Goal: Information Seeking & Learning: Understand process/instructions

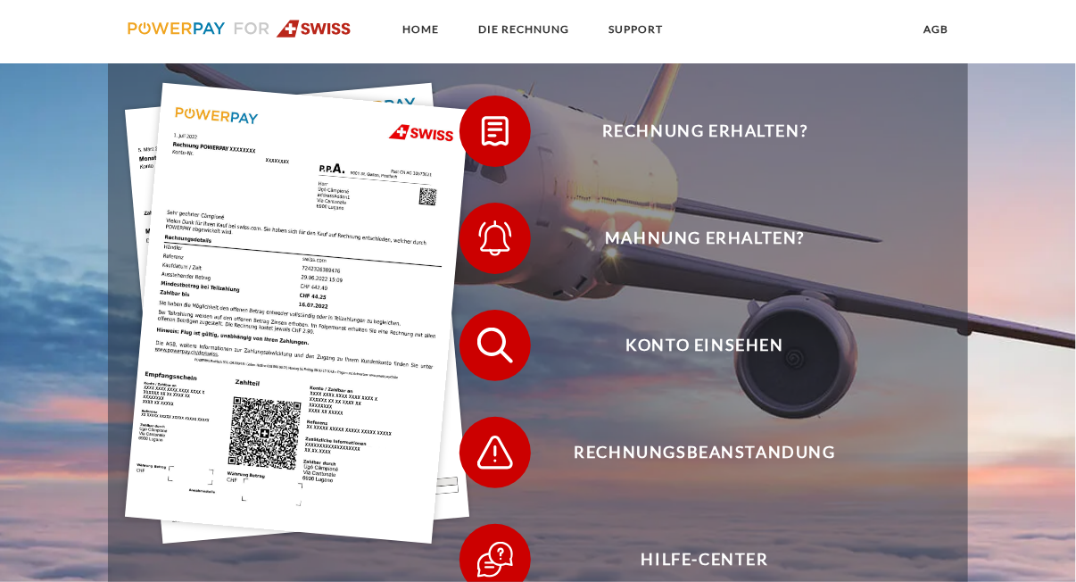
scroll to position [88, 0]
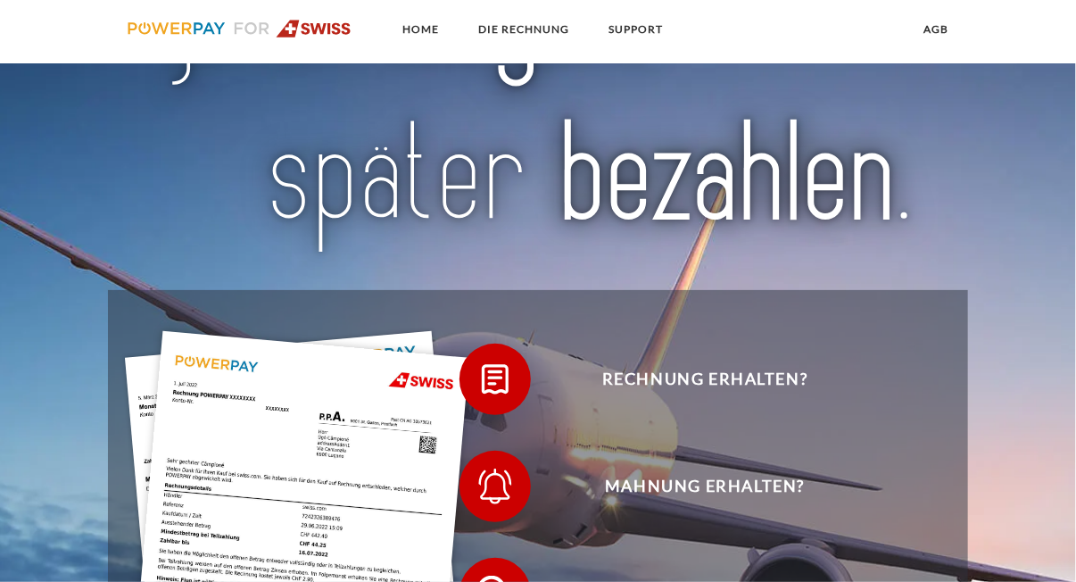
scroll to position [268, 0]
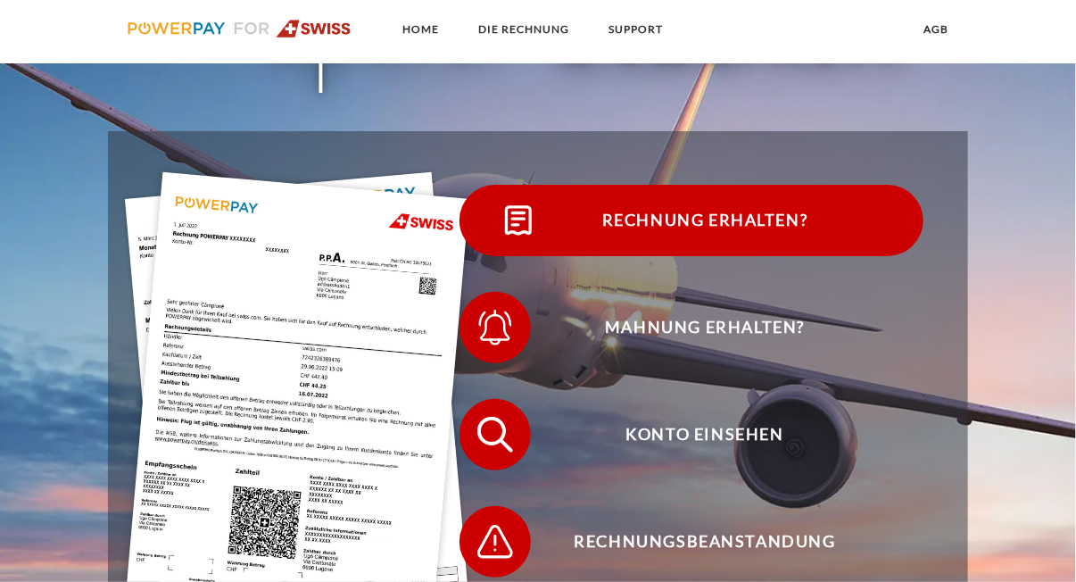
click at [636, 228] on span "Rechnung erhalten?" at bounding box center [704, 220] width 437 height 71
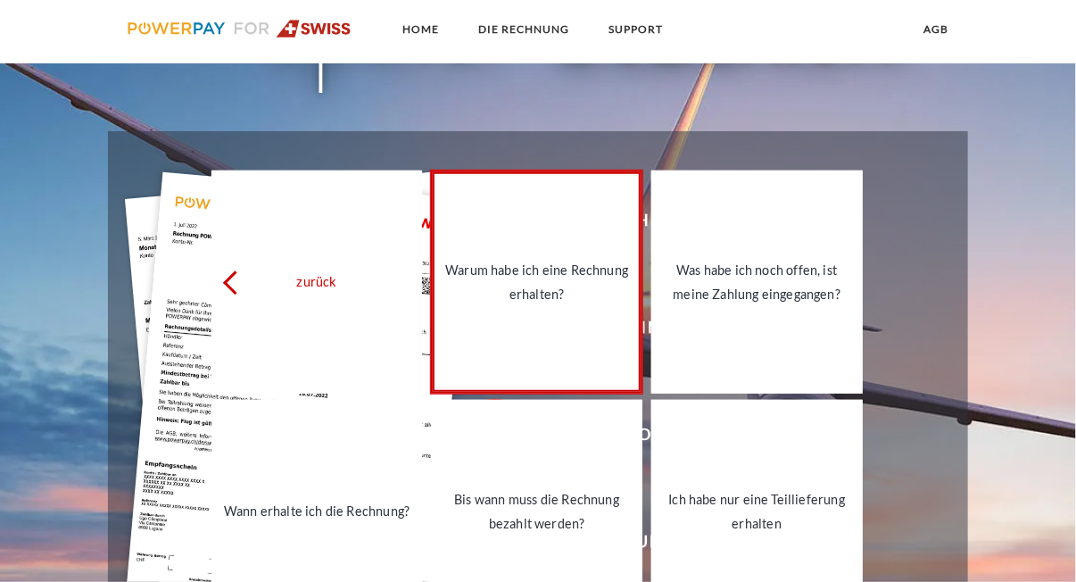
click at [567, 284] on div "Warum habe ich eine Rechnung erhalten?" at bounding box center [537, 282] width 190 height 48
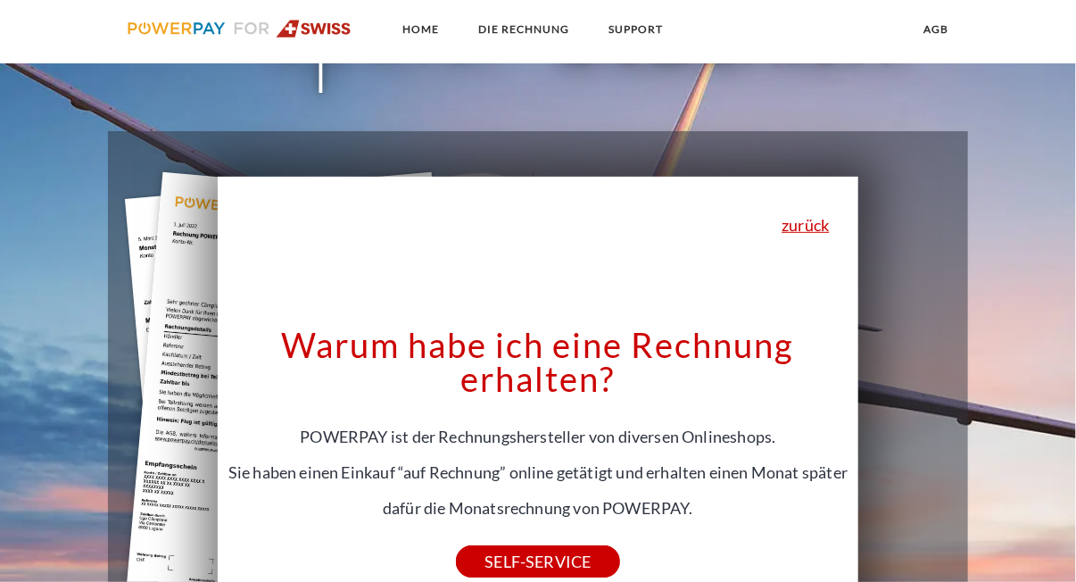
scroll to position [357, 0]
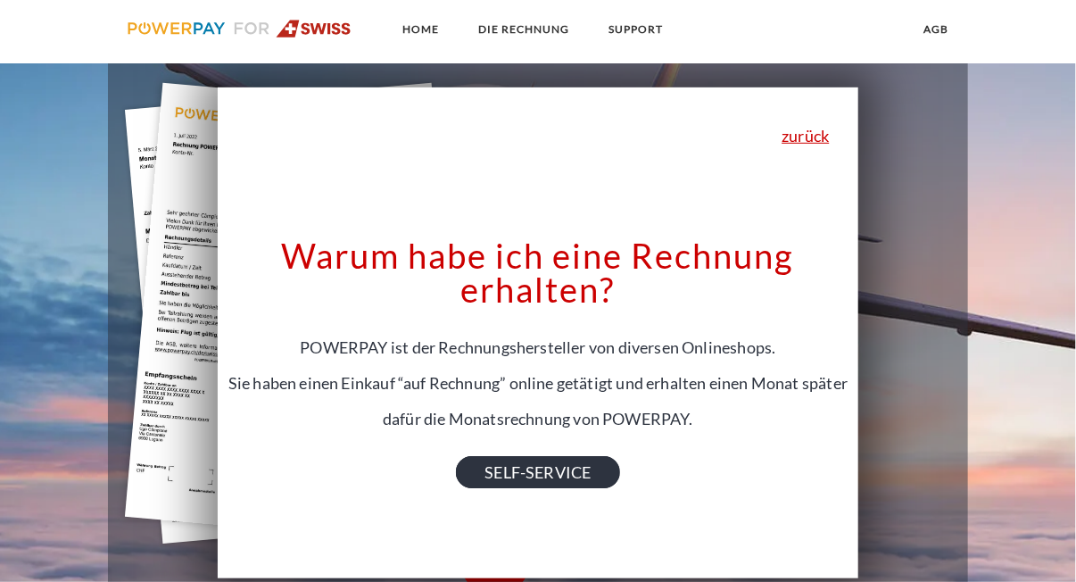
click at [506, 476] on link "SELF-SERVICE" at bounding box center [537, 472] width 163 height 32
click at [798, 135] on link "zurück" at bounding box center [805, 136] width 47 height 16
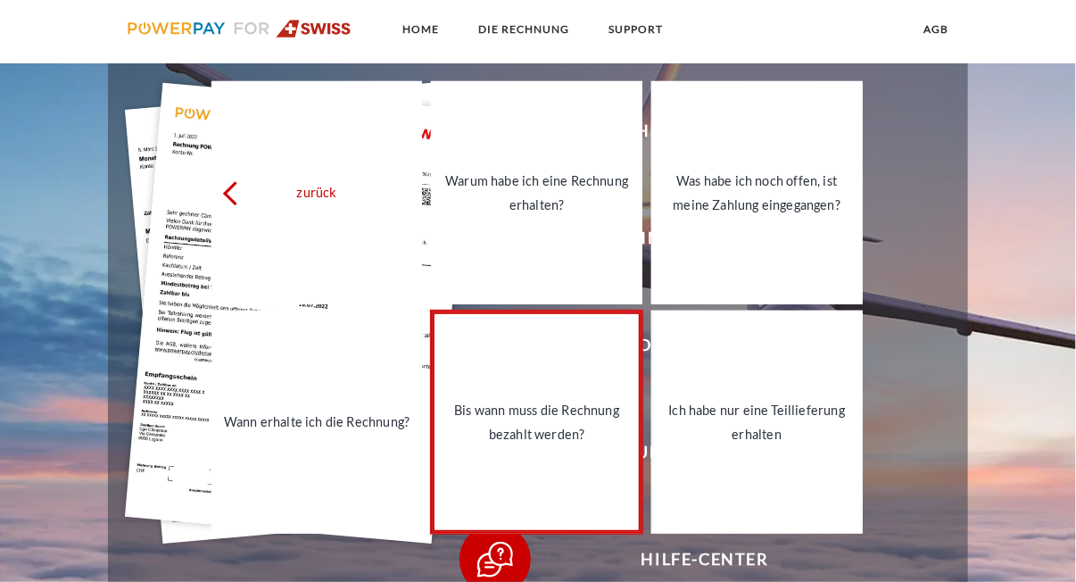
click at [607, 377] on link "Bis wann muss die Rechnung bezahlt werden?" at bounding box center [536, 421] width 211 height 223
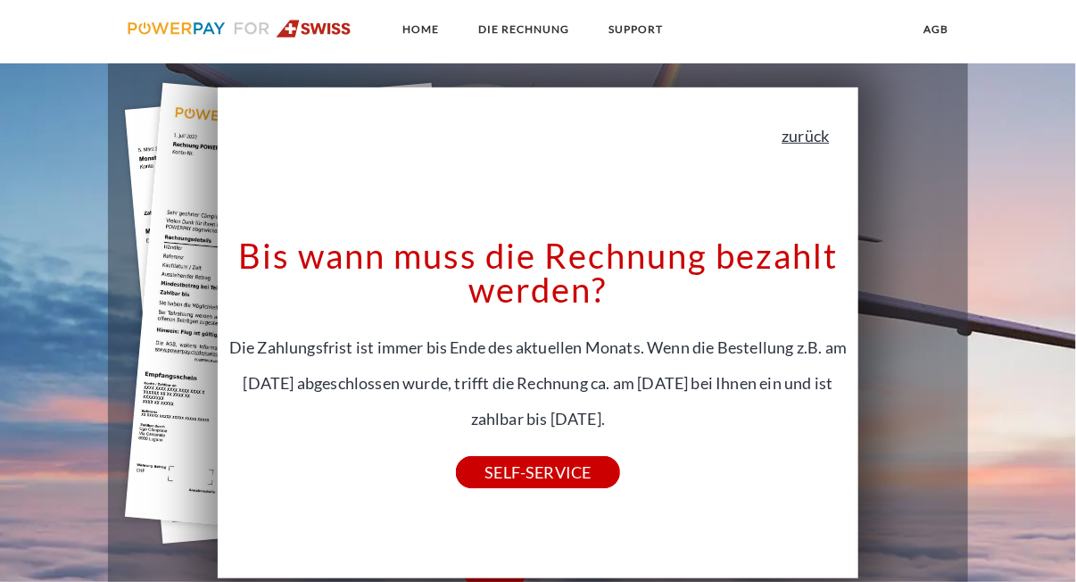
click at [829, 143] on link "zurück" at bounding box center [805, 136] width 47 height 16
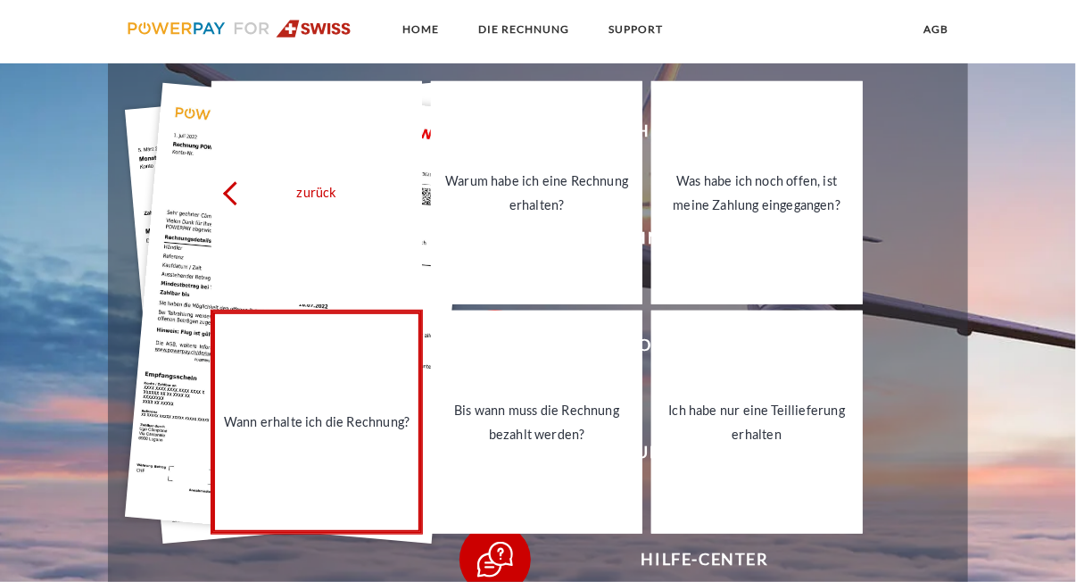
click at [331, 421] on div "Wann erhalte ich die Rechnung?" at bounding box center [317, 422] width 190 height 24
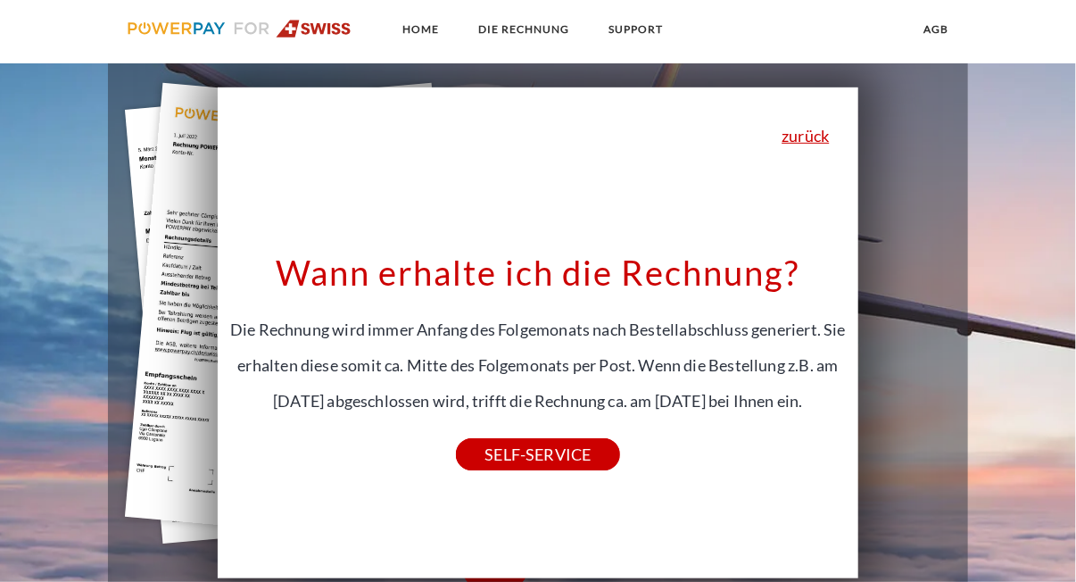
click at [312, 29] on img at bounding box center [240, 29] width 224 height 18
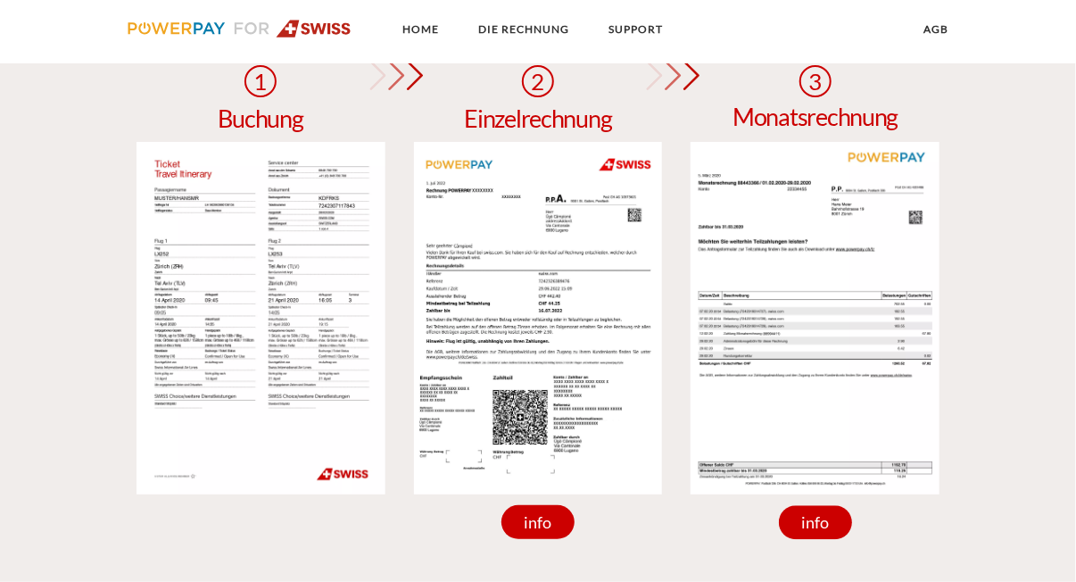
scroll to position [1427, 0]
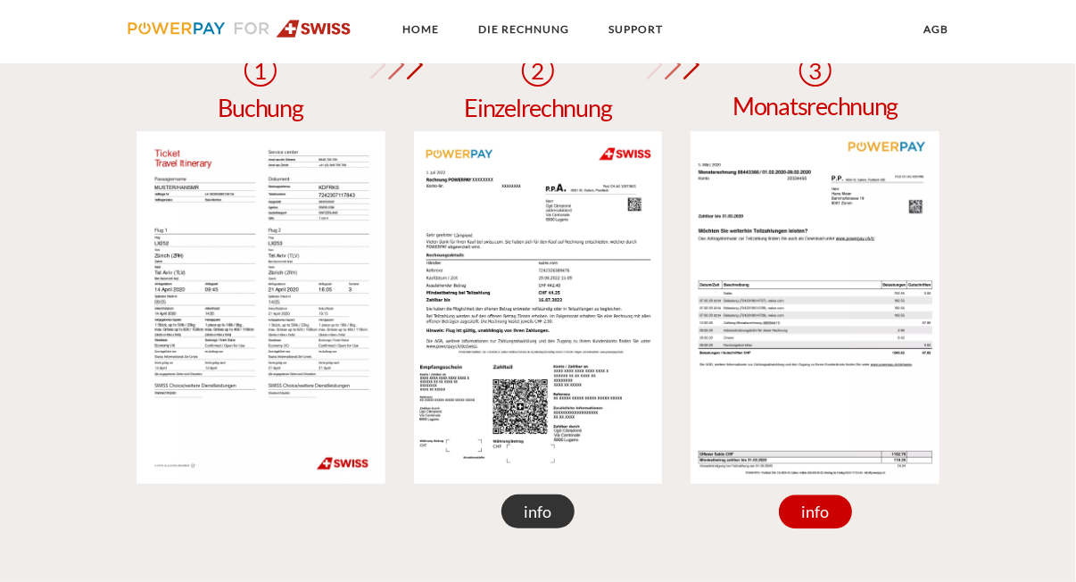
click at [521, 521] on div "info" at bounding box center [537, 511] width 73 height 34
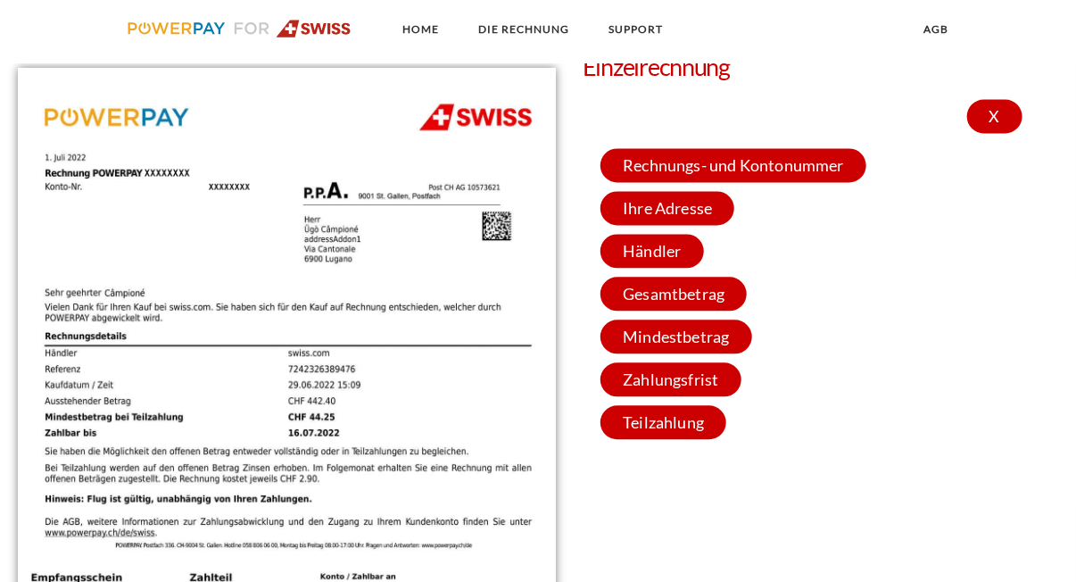
scroll to position [1516, 0]
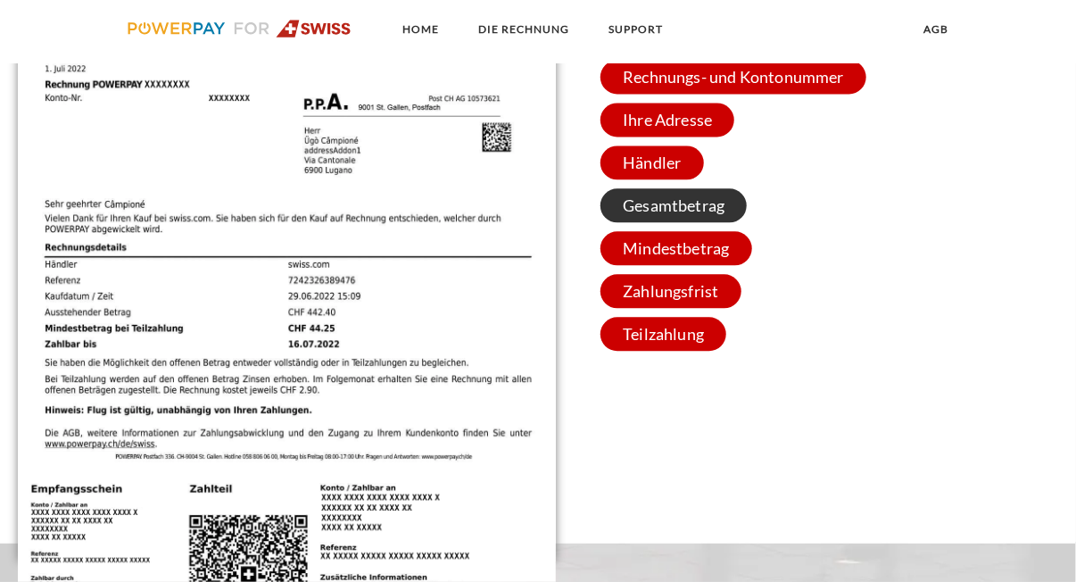
click at [653, 211] on span "Gesamtbetrag" at bounding box center [673, 205] width 146 height 34
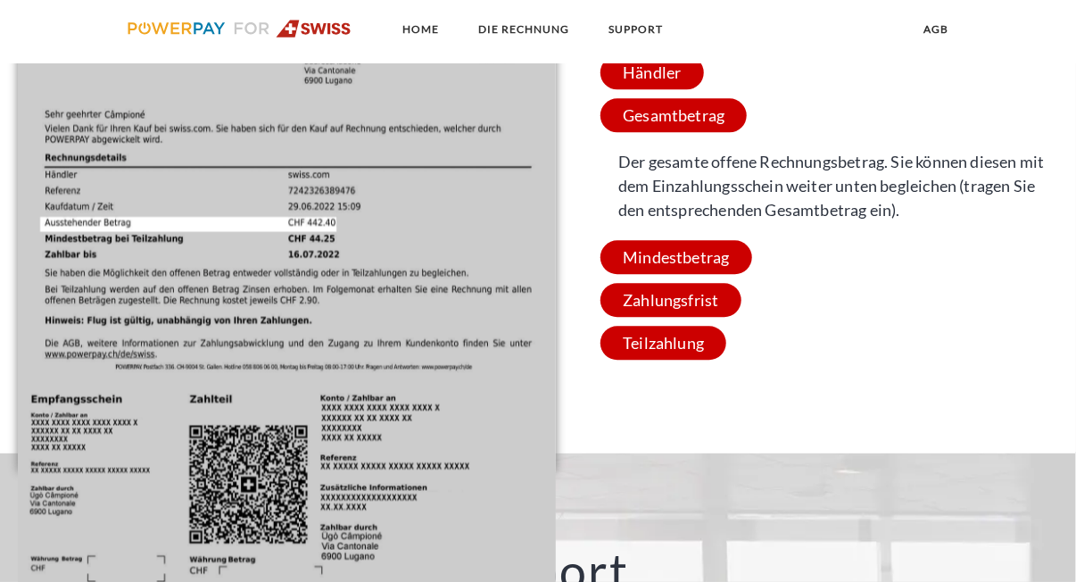
scroll to position [1784, 0]
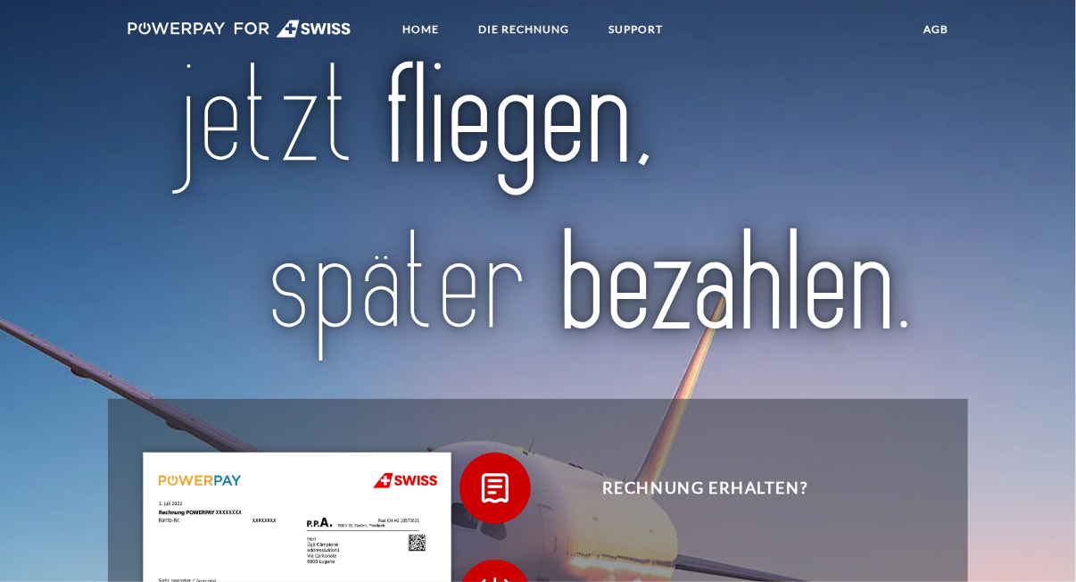
click at [230, 30] on img at bounding box center [240, 29] width 224 height 18
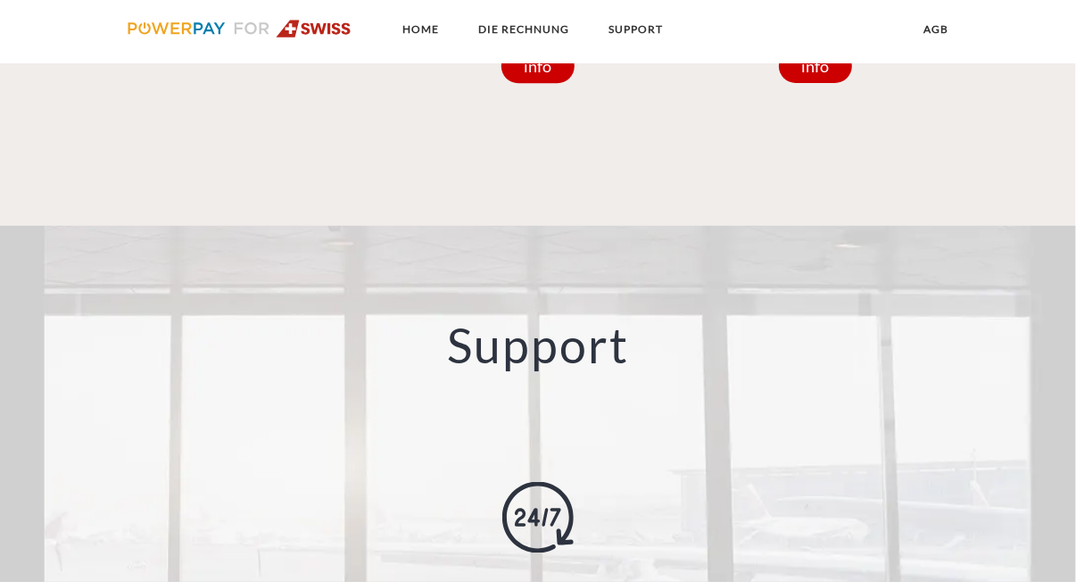
scroll to position [2230, 0]
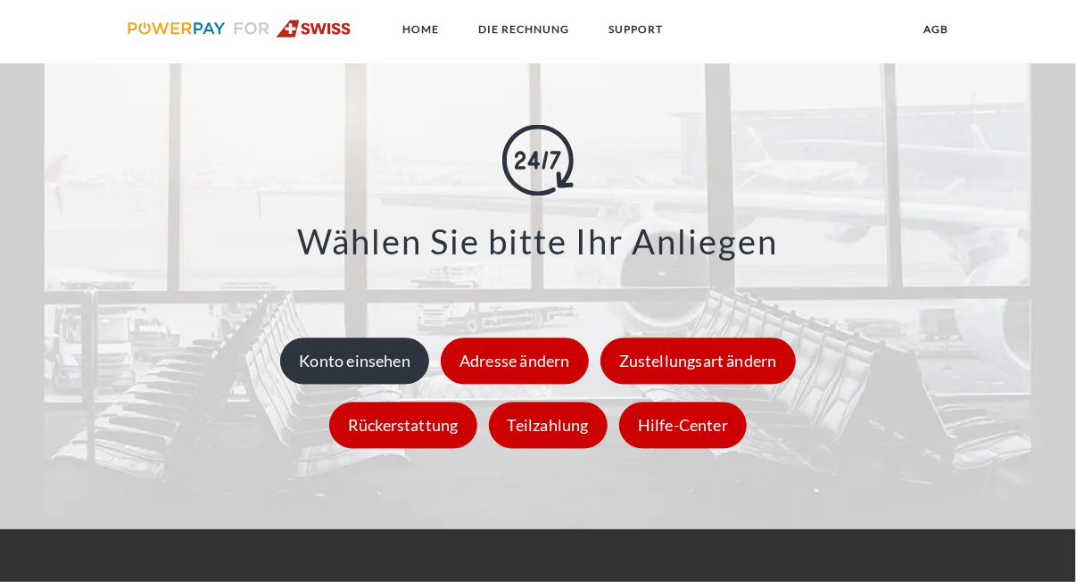
click at [377, 363] on div "Konto einsehen" at bounding box center [354, 360] width 149 height 46
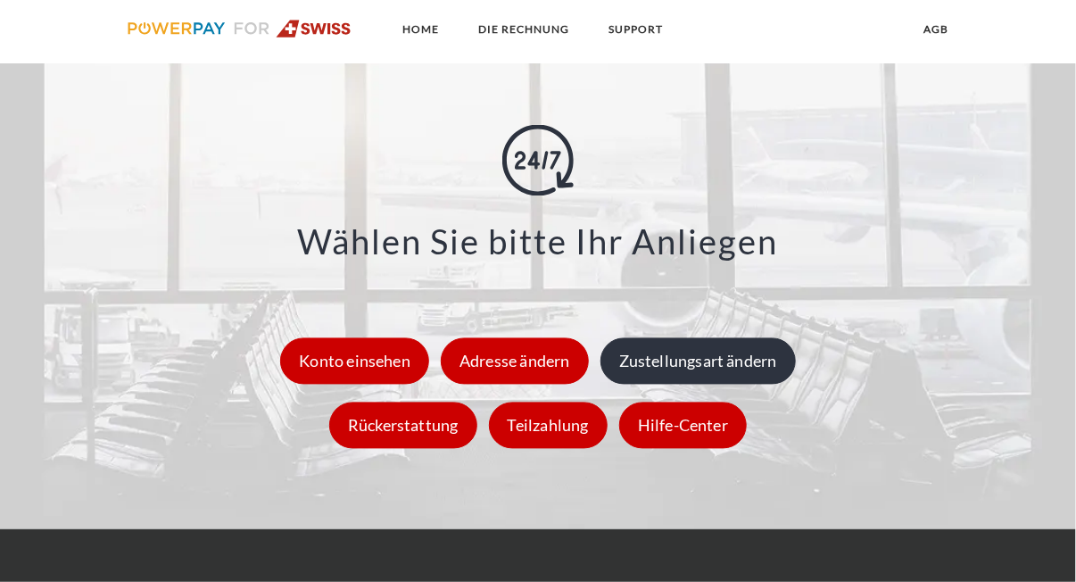
click at [686, 382] on div "Zustellungsart ändern" at bounding box center [697, 360] width 195 height 46
